Goal: Communication & Community: Ask a question

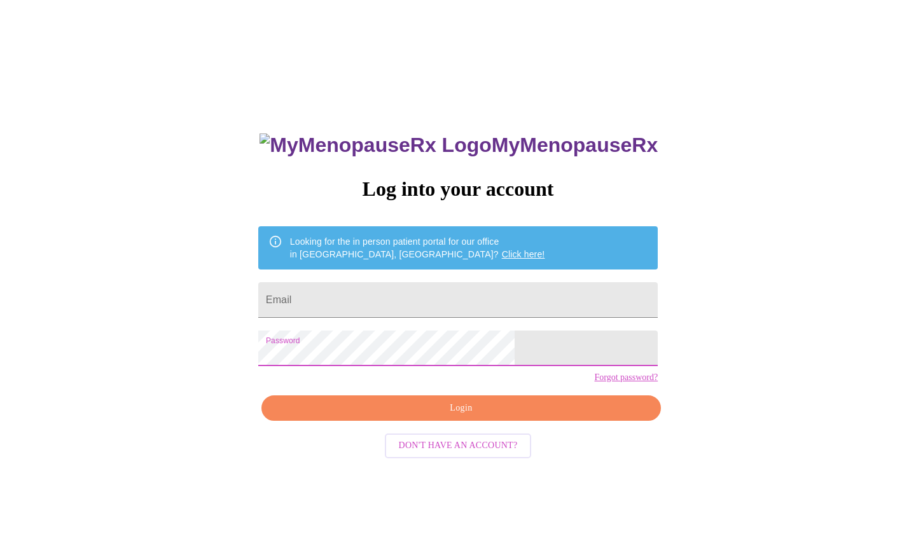
click at [446, 416] on span "Login" at bounding box center [461, 409] width 370 height 16
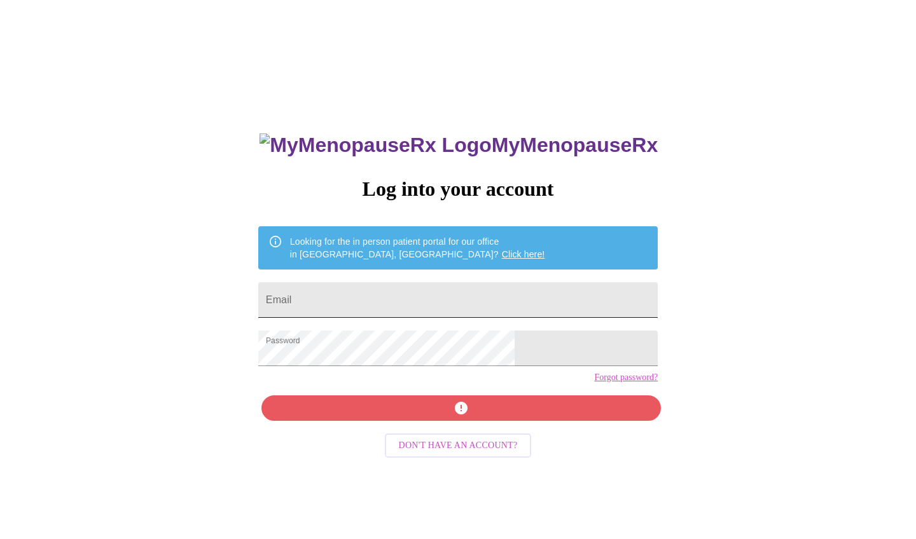
click at [383, 302] on input "Email" at bounding box center [457, 300] width 399 height 36
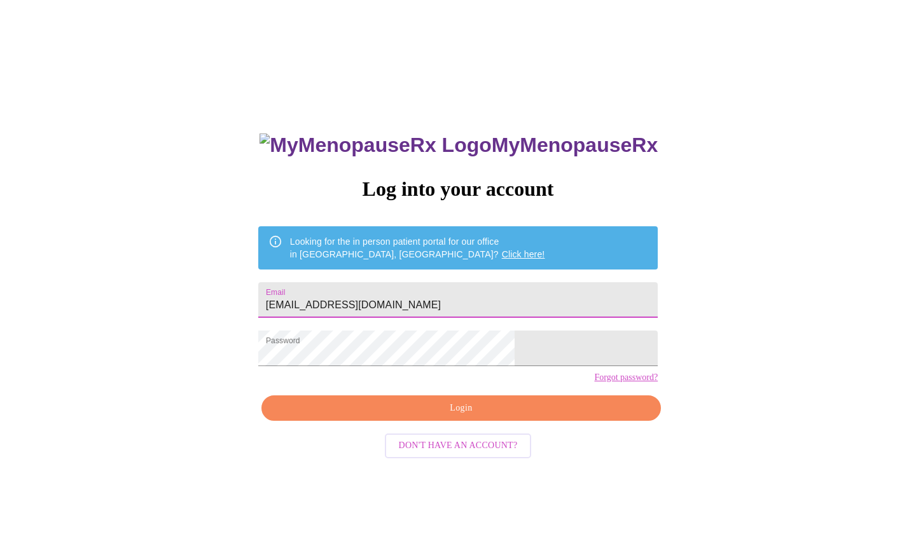
type input "[EMAIL_ADDRESS][DOMAIN_NAME]"
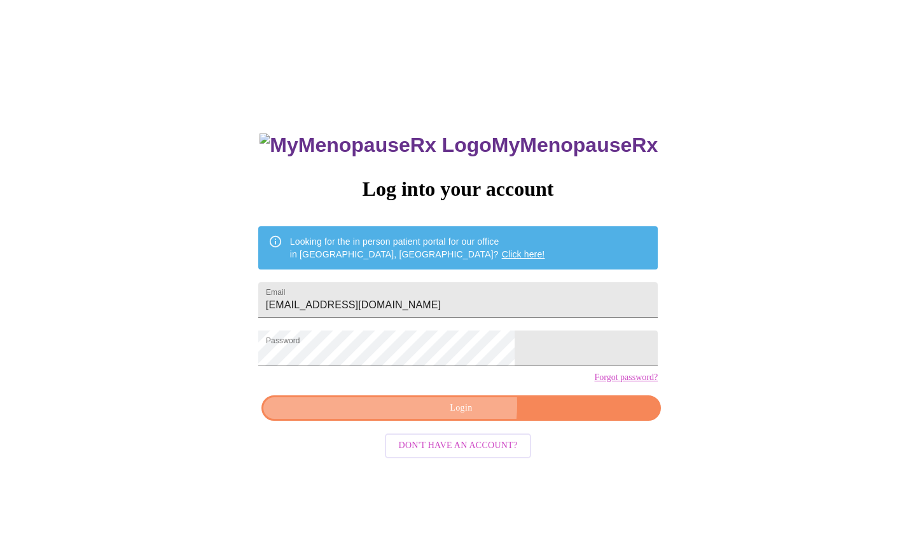
click at [444, 416] on span "Login" at bounding box center [461, 409] width 370 height 16
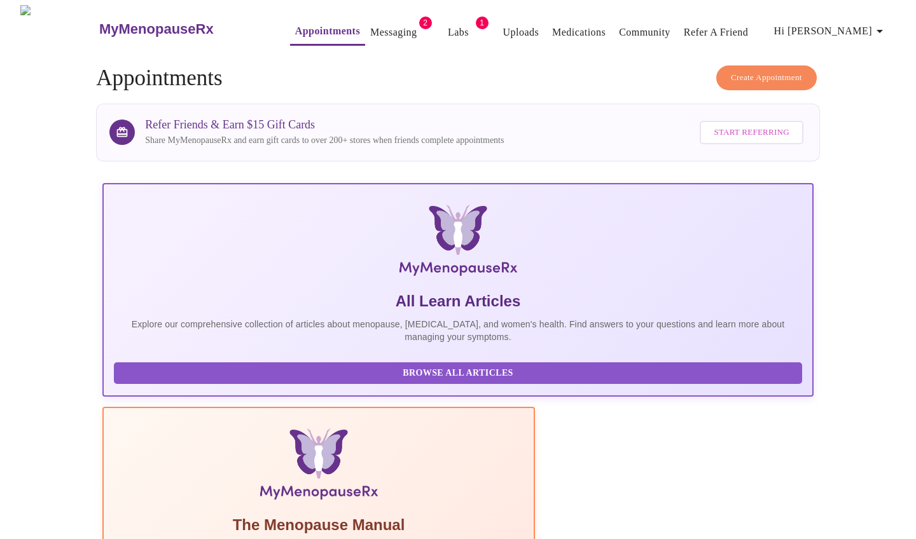
click at [377, 32] on link "Messaging" at bounding box center [393, 33] width 46 height 18
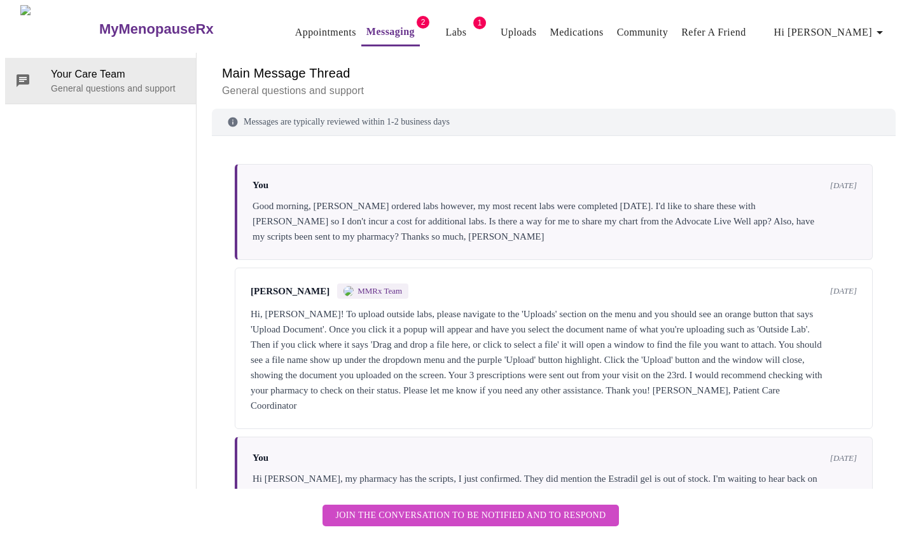
scroll to position [2656, 0]
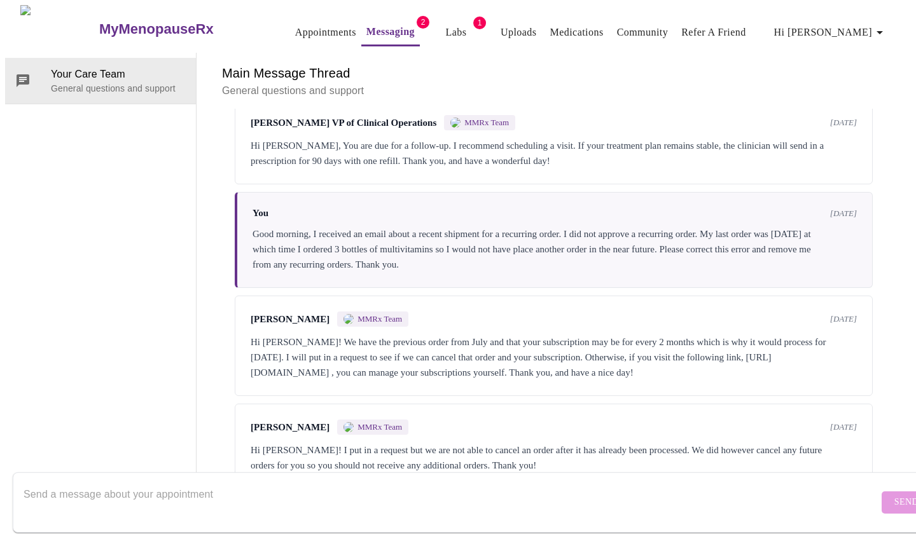
click at [516, 482] on textarea "Send a message about your appointment" at bounding box center [451, 502] width 855 height 41
type textarea "Okay thank you"
click at [894, 495] on span "Send" at bounding box center [906, 503] width 24 height 16
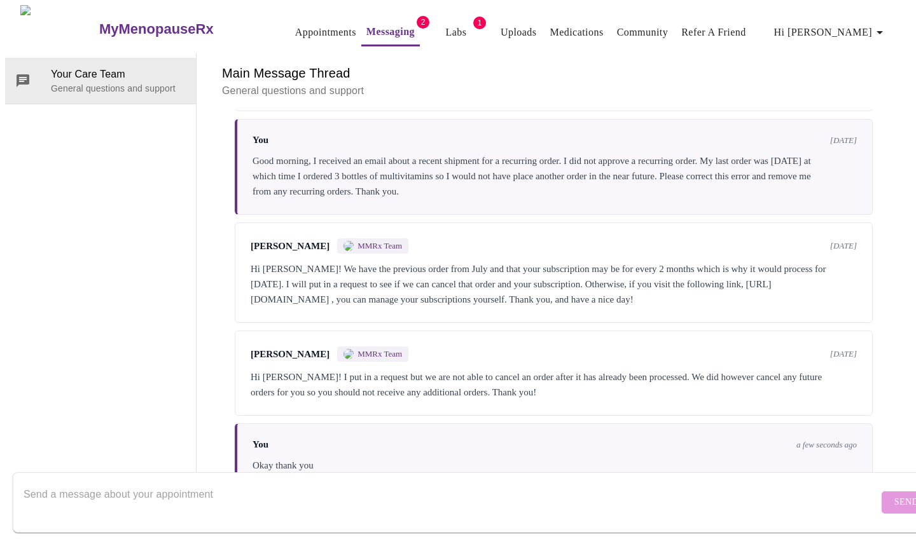
scroll to position [0, 0]
click at [884, 32] on icon "button" at bounding box center [879, 32] width 15 height 15
click at [853, 74] on li "Invoices" at bounding box center [864, 73] width 58 height 23
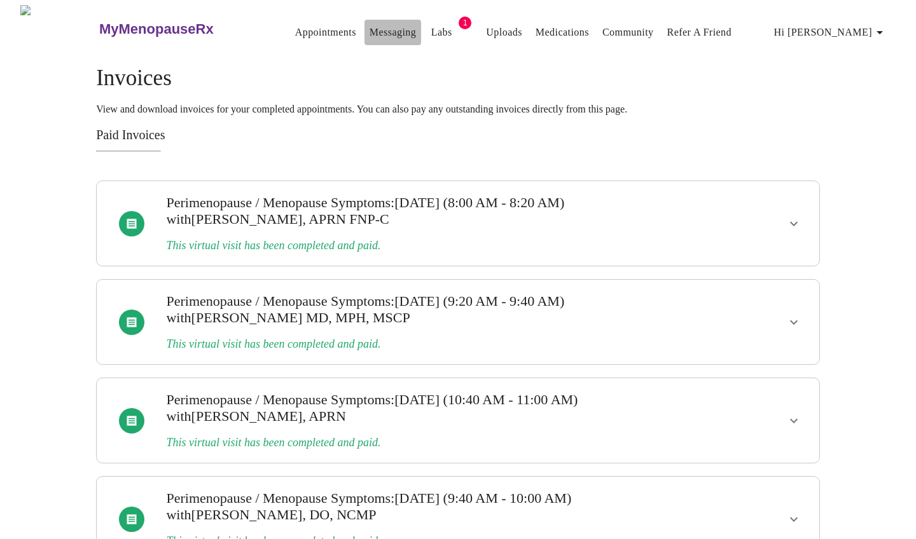
click at [369, 31] on link "Messaging" at bounding box center [392, 33] width 46 height 18
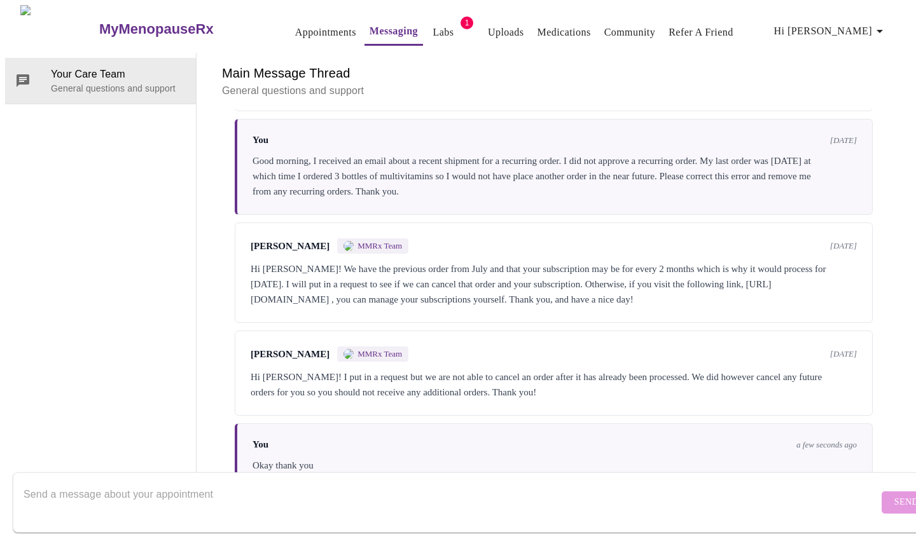
scroll to position [48, 0]
click at [260, 488] on textarea "Send a message about your appointment" at bounding box center [451, 502] width 855 height 41
type textarea "X"
type textarea "Can you please provide the tracking number?"
click at [894, 495] on span "Send" at bounding box center [906, 503] width 24 height 16
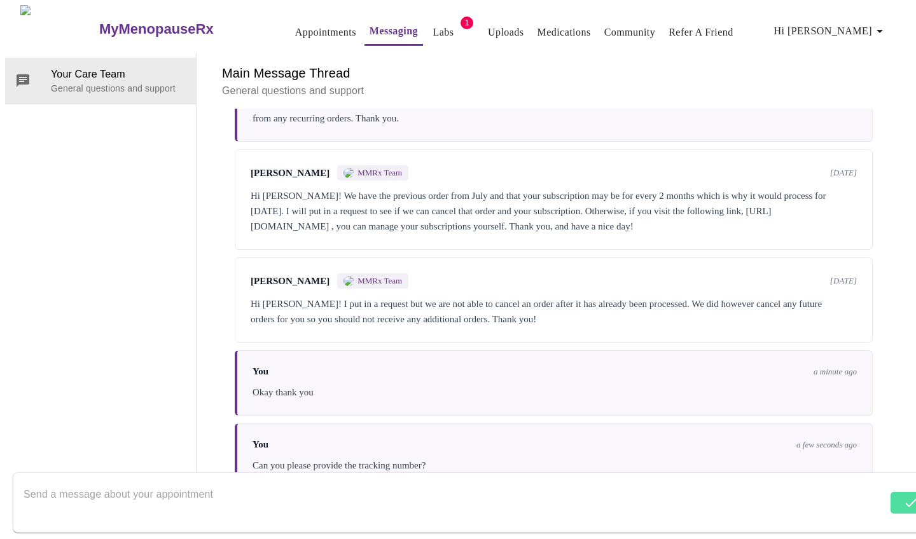
scroll to position [2809, 0]
